Goal: Information Seeking & Learning: Learn about a topic

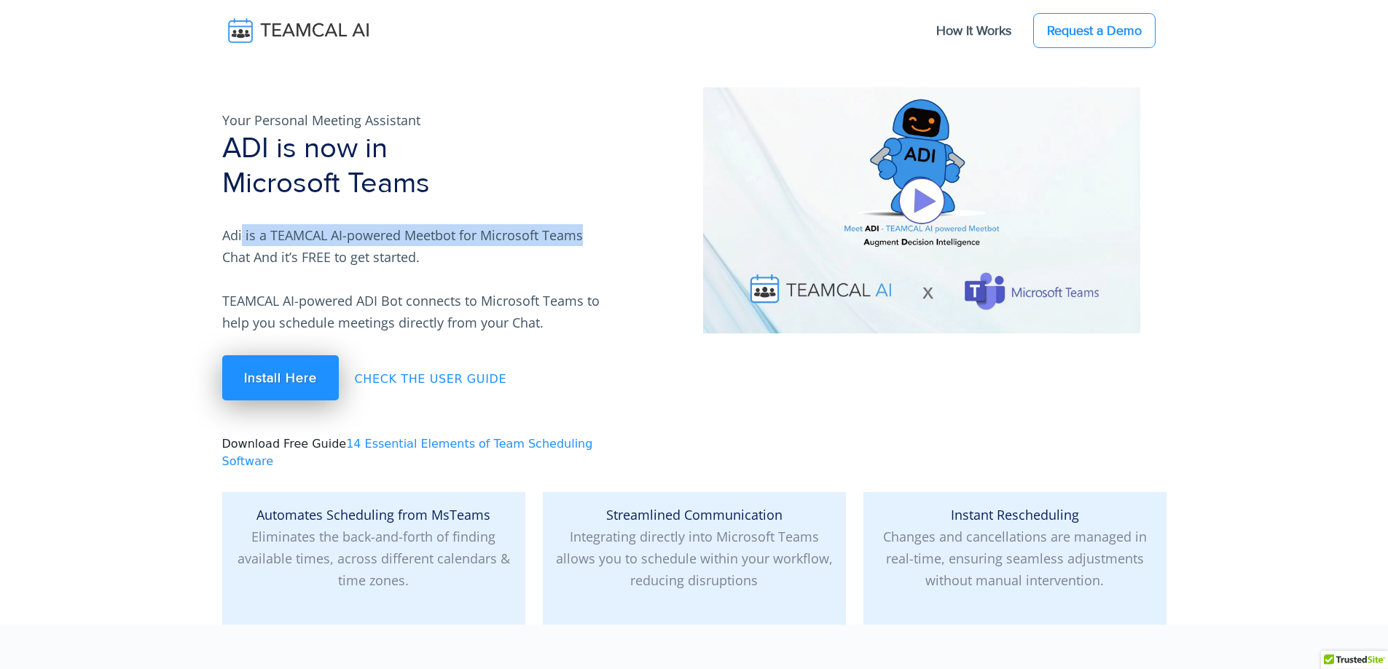
drag, startPoint x: 240, startPoint y: 235, endPoint x: 586, endPoint y: 240, distance: 346.0
click at [586, 240] on p "Adi is a TEAMCAL AI-powered Meetbot for Microsoft Teams Chat And it’s FREE to g…" at bounding box center [413, 278] width 383 height 109
click at [234, 212] on div "Your Personal Meeting Assistant ADI is now in Microsoft Teams [PERSON_NAME] is …" at bounding box center [413, 278] width 401 height 383
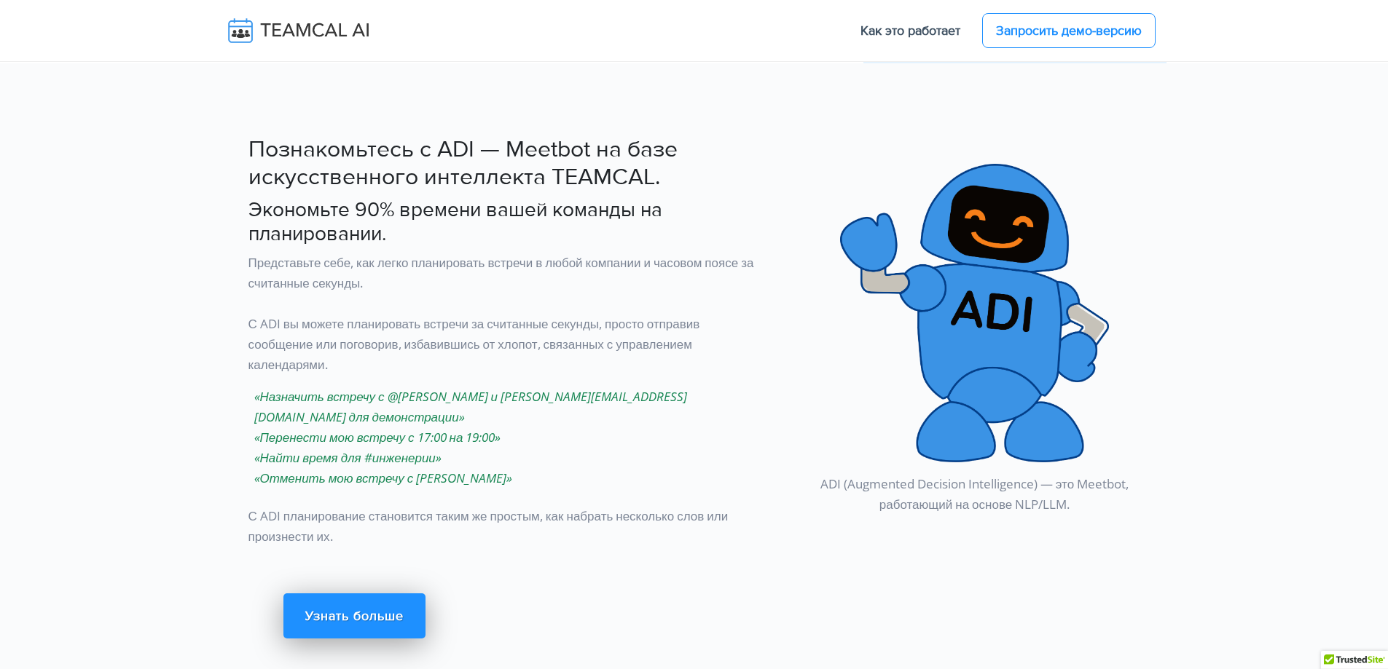
scroll to position [790, 0]
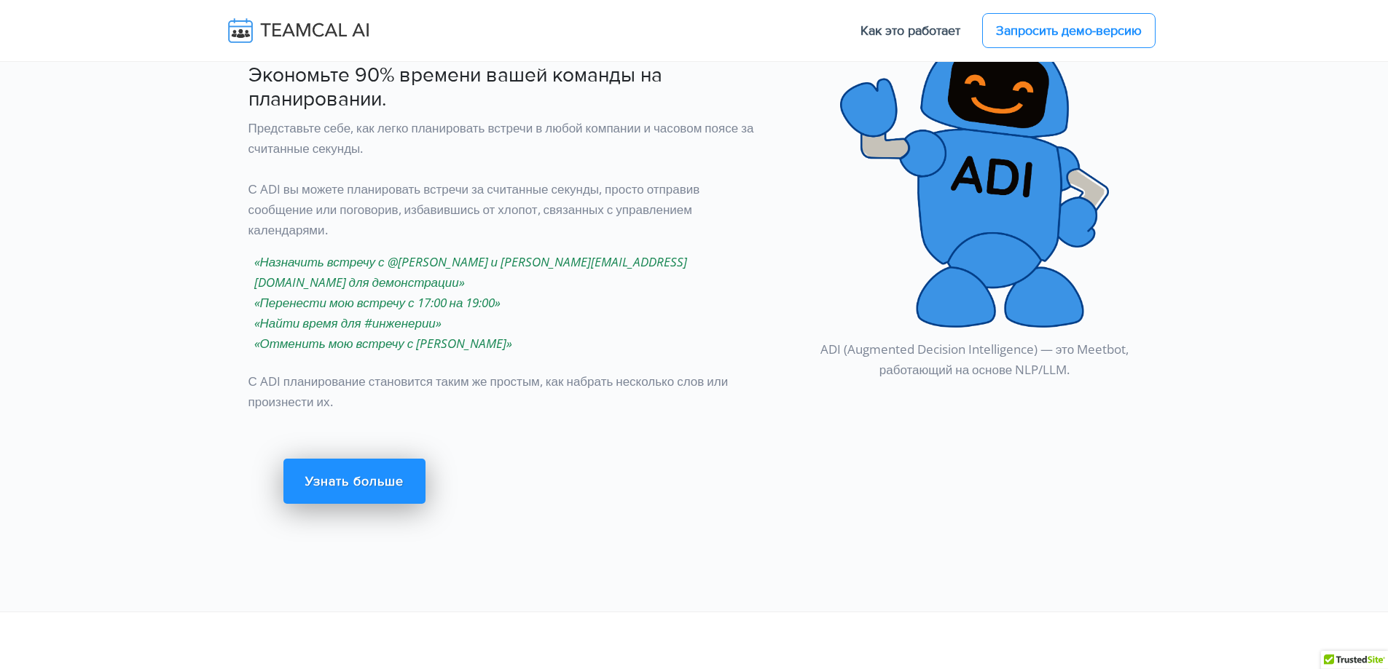
drag, startPoint x: 248, startPoint y: 208, endPoint x: 468, endPoint y: 343, distance: 257.7
click at [468, 343] on div "Познакомьтесь с ADI — Meetbot на базе искусственного интеллекта TEAMCAL. Эконом…" at bounding box center [493, 266] width 561 height 545
copy div "С ADI вы можете планировать встречи за считанные секунды, просто отправив сообщ…"
click at [668, 456] on div "Познакомьтесь с ADI — Meetbot на базе искусственного интеллекта TEAMCAL. Эконом…" at bounding box center [493, 266] width 561 height 545
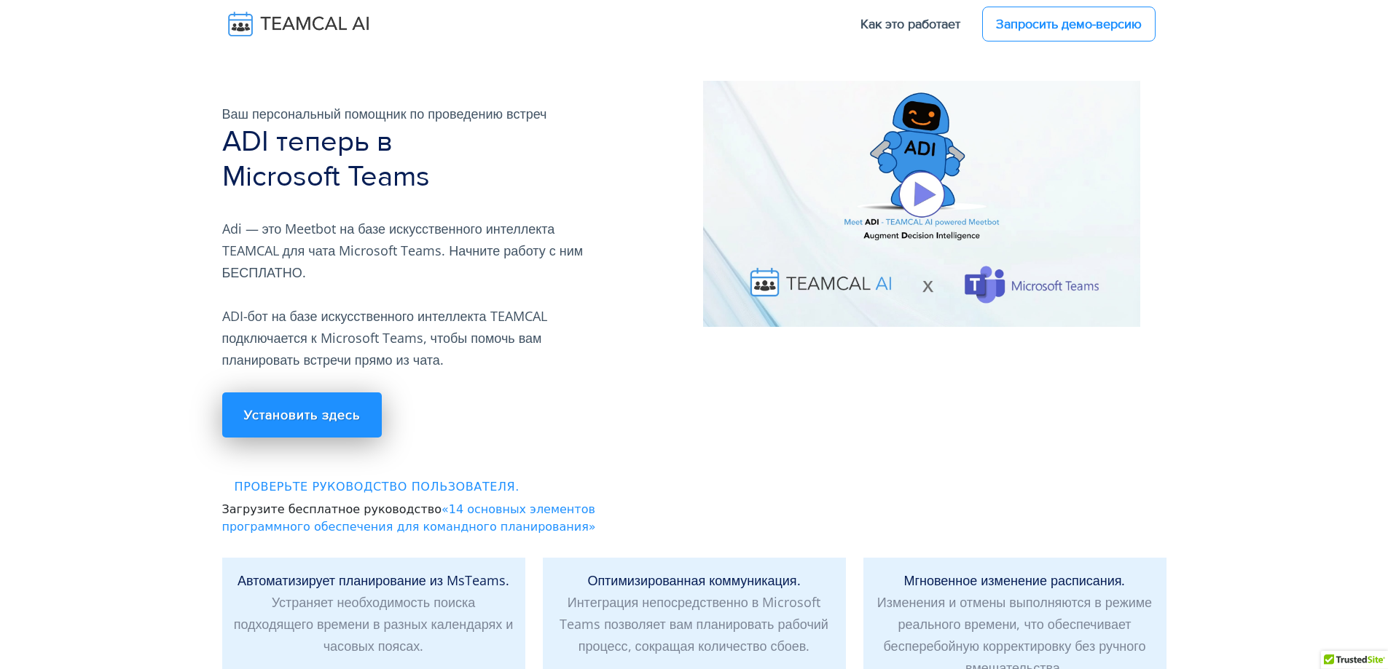
scroll to position [0, 0]
